Goal: Transaction & Acquisition: Purchase product/service

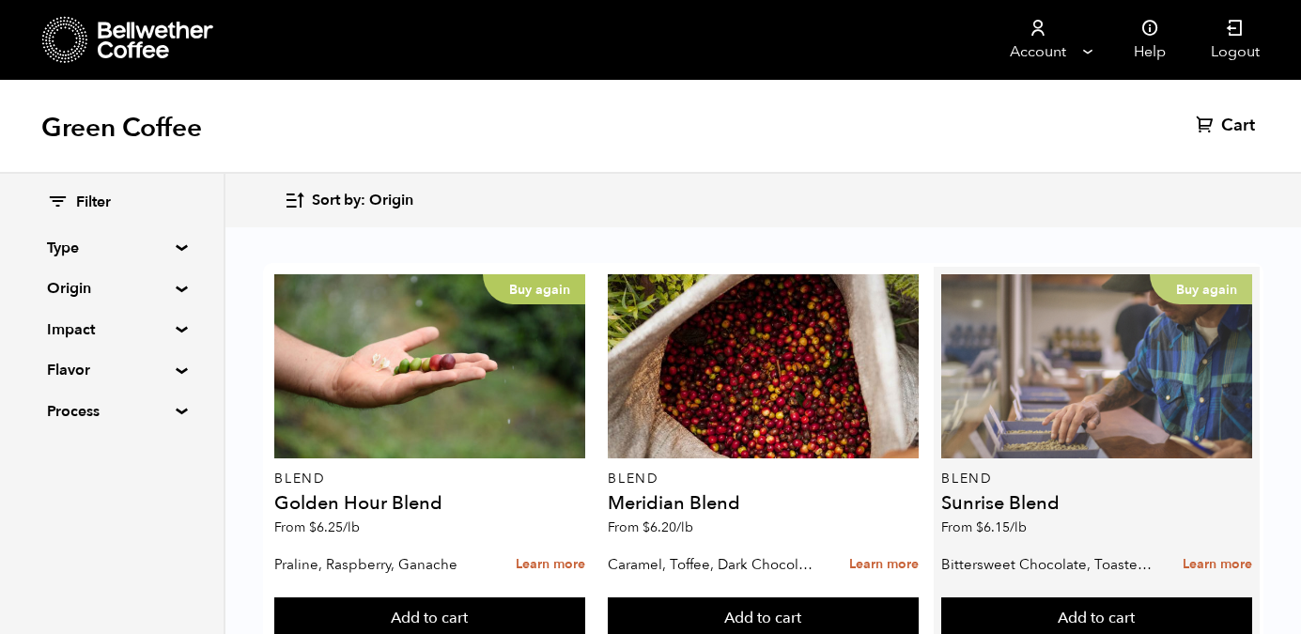
scroll to position [36, 0]
click at [1107, 349] on div "Buy again" at bounding box center [1097, 366] width 310 height 184
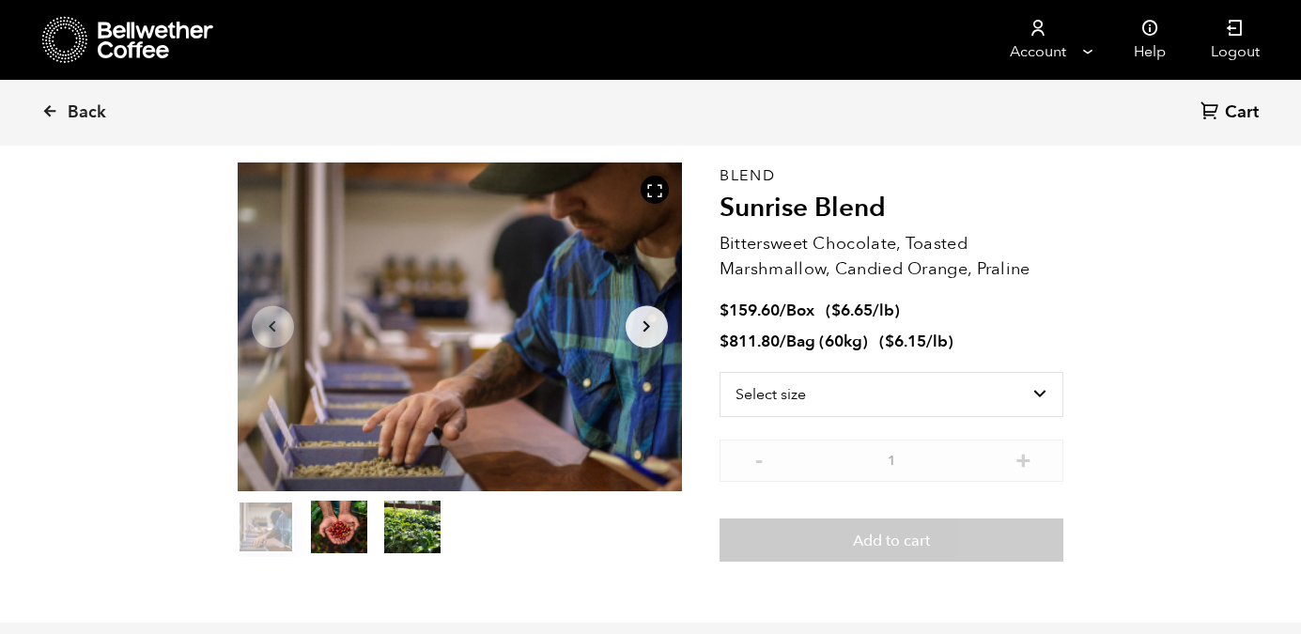
scroll to position [73, 0]
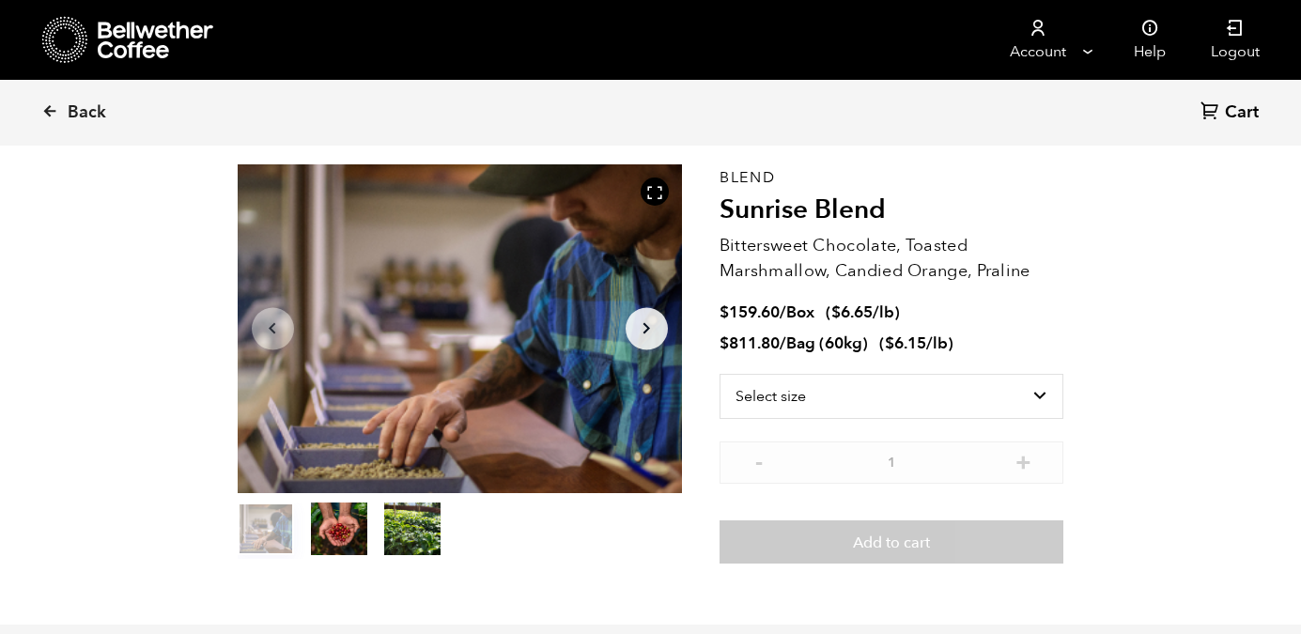
click at [648, 316] on button "Arrow Right" at bounding box center [647, 328] width 42 height 42
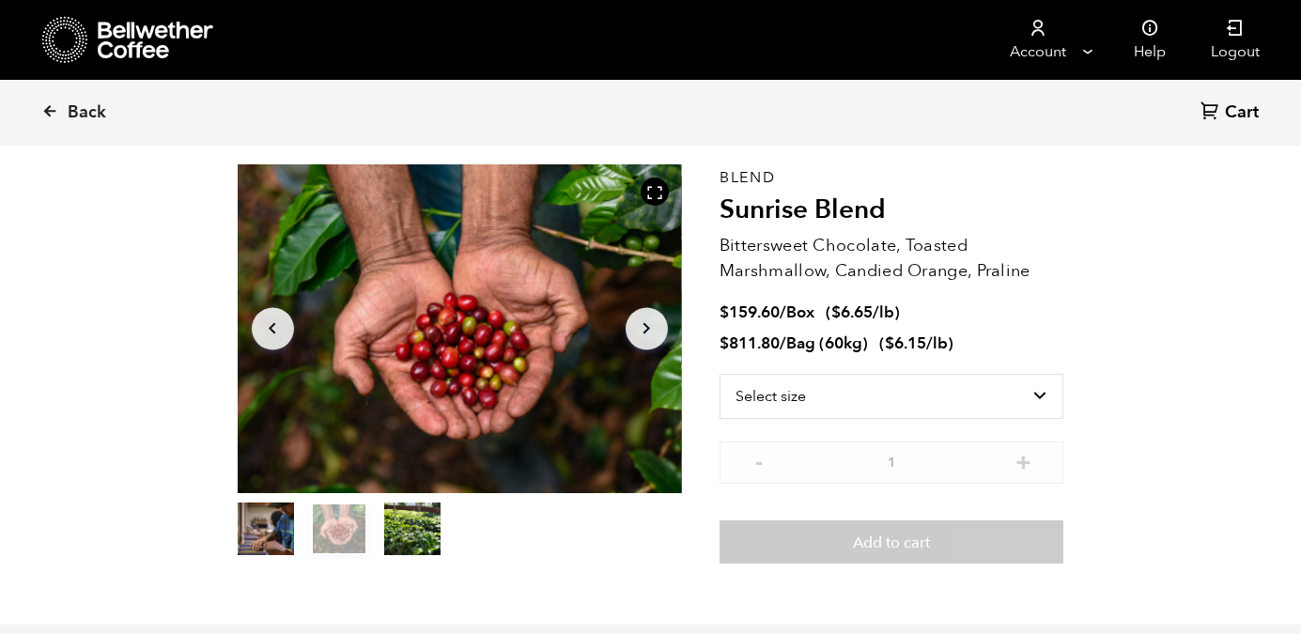
click at [648, 318] on icon "Arrow Right" at bounding box center [646, 329] width 23 height 23
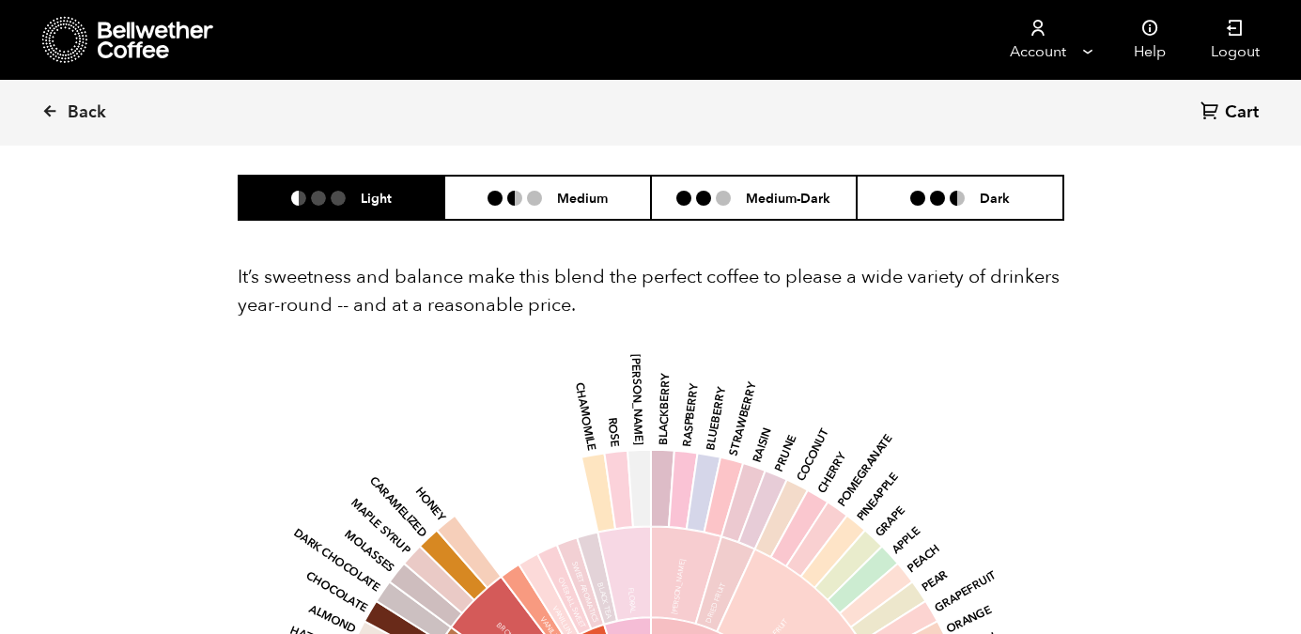
scroll to position [1152, 0]
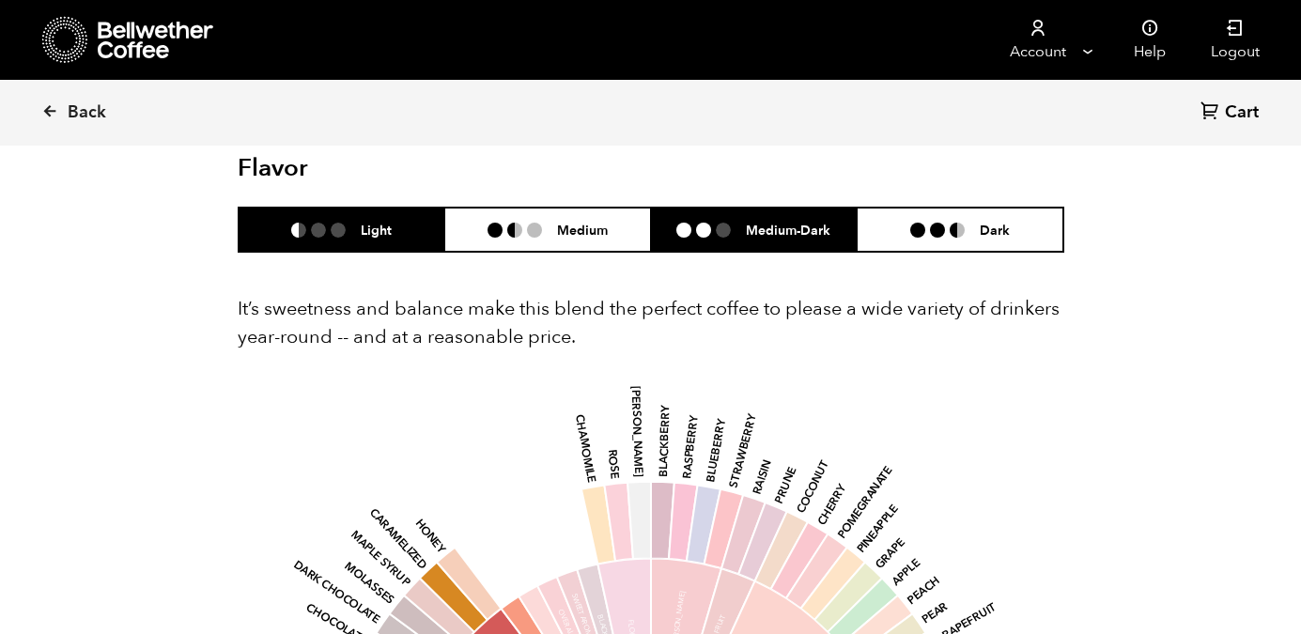
click at [827, 212] on li "Medium-Dark" at bounding box center [754, 230] width 207 height 44
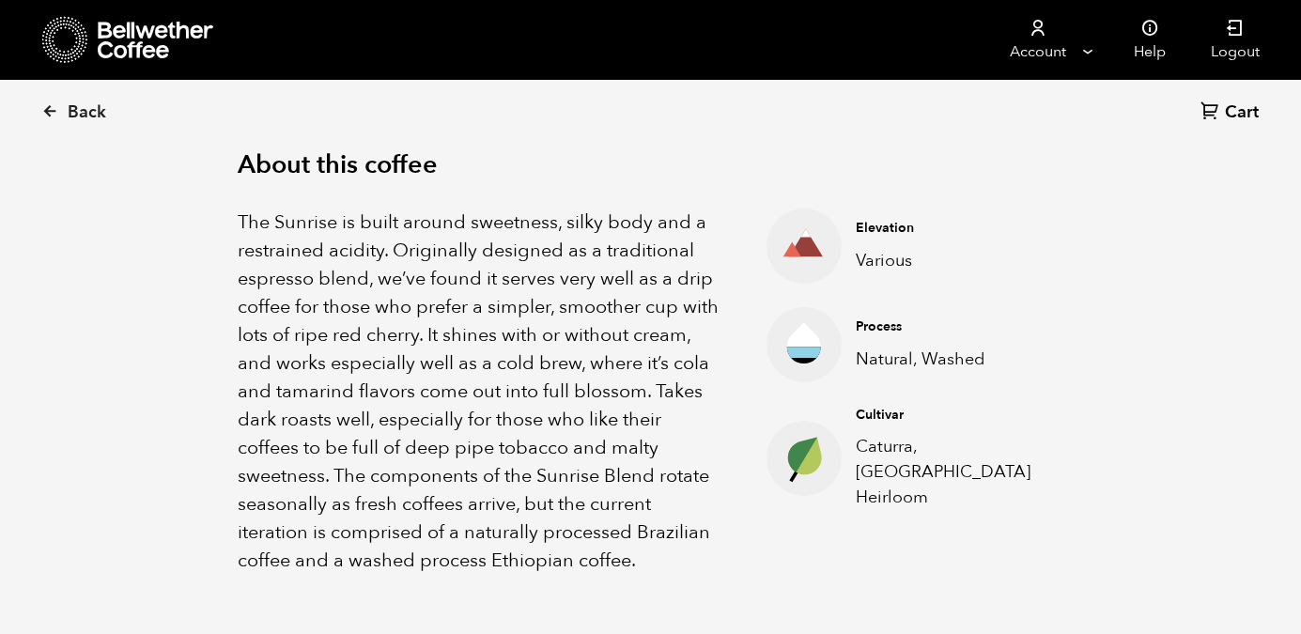
scroll to position [612, 0]
